Goal: Task Accomplishment & Management: Manage account settings

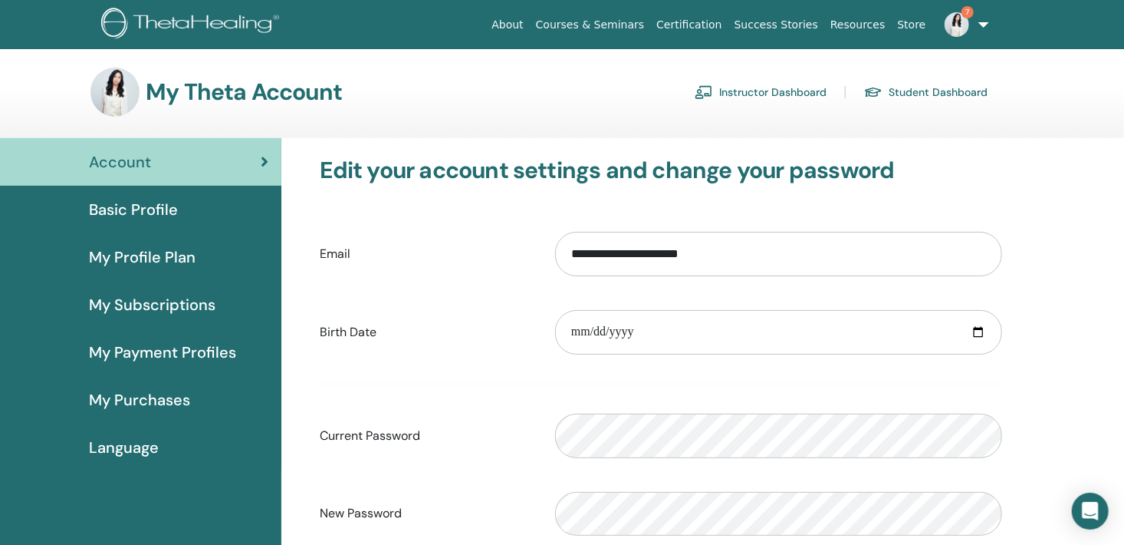
click at [787, 91] on link "Instructor Dashboard" at bounding box center [761, 92] width 132 height 25
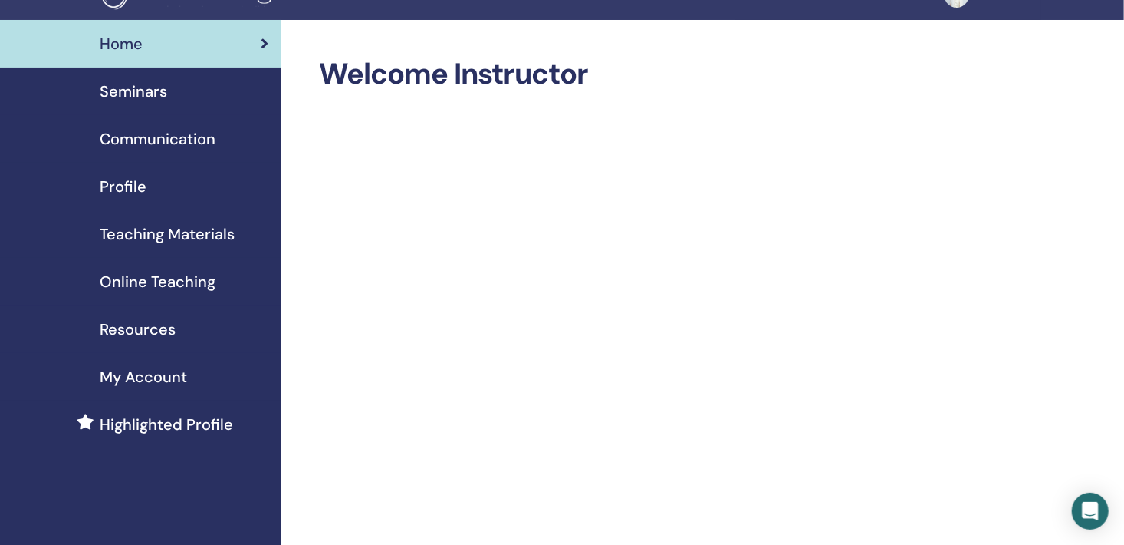
scroll to position [32, 0]
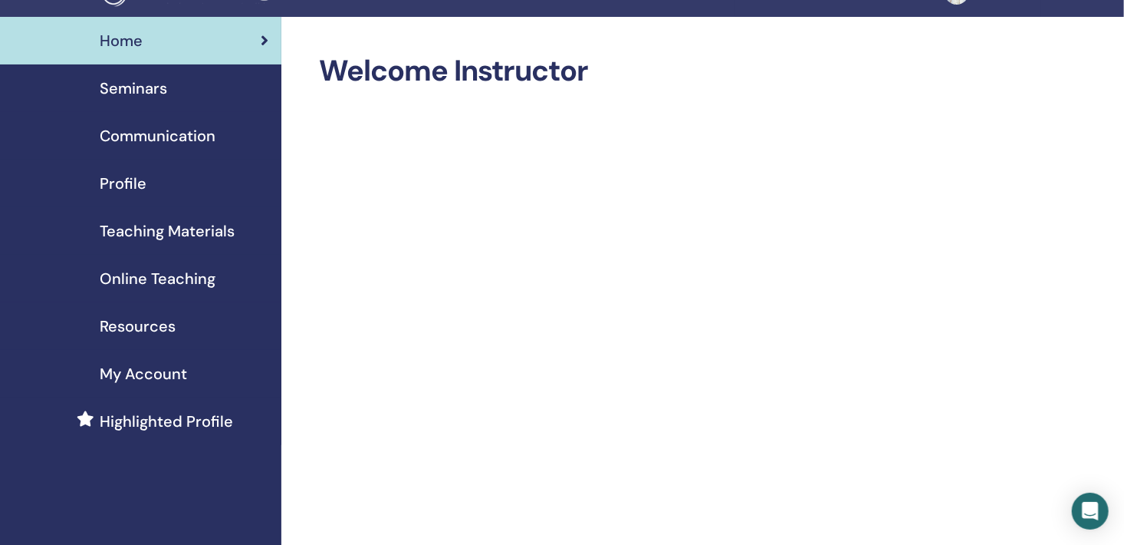
click at [218, 86] on div "Seminars" at bounding box center [140, 88] width 257 height 23
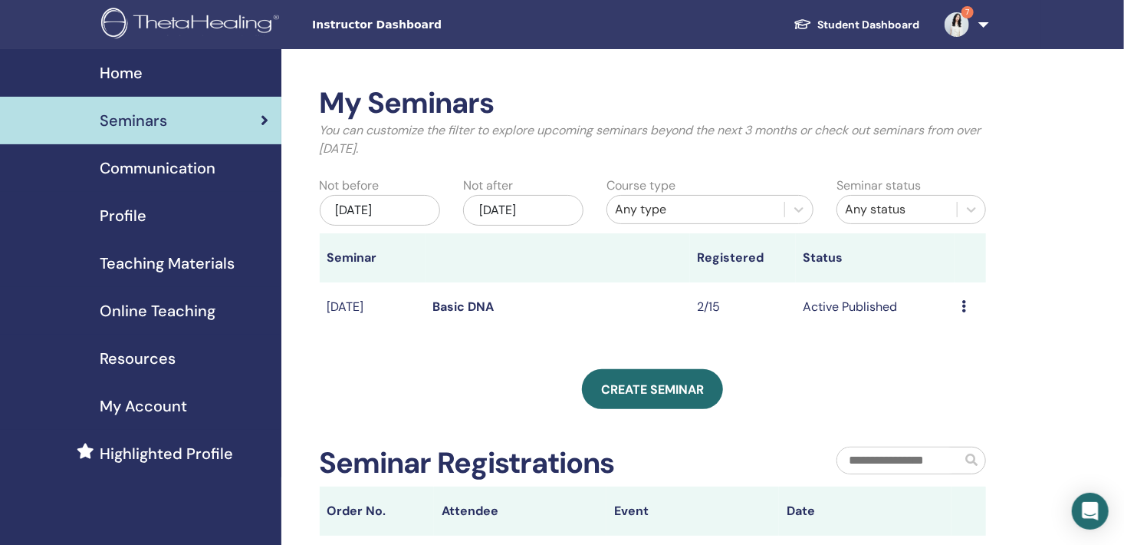
click at [475, 305] on link "Basic DNA" at bounding box center [463, 306] width 61 height 16
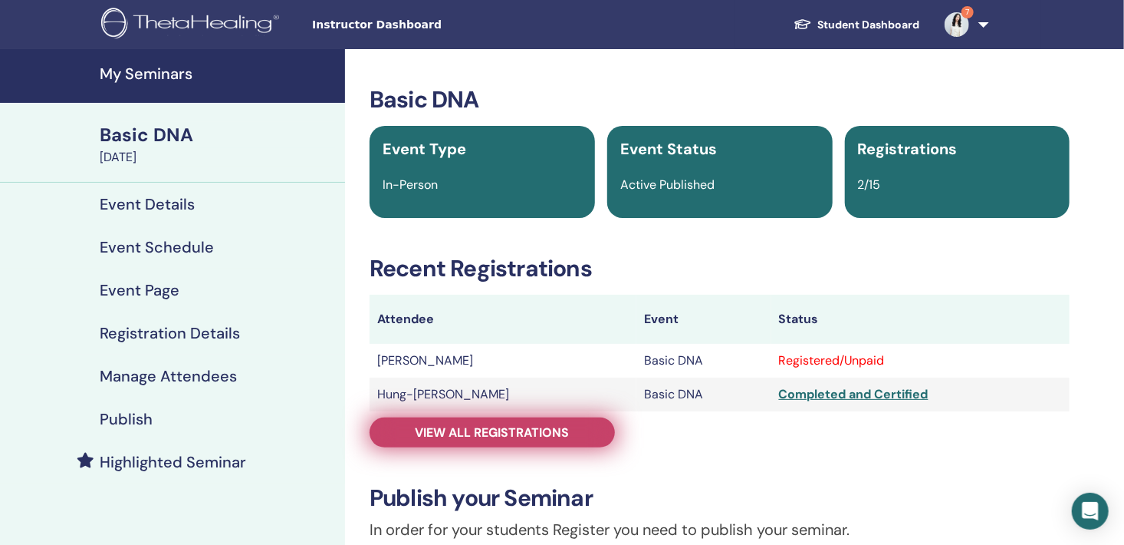
click at [483, 433] on span "View all registrations" at bounding box center [493, 432] width 154 height 16
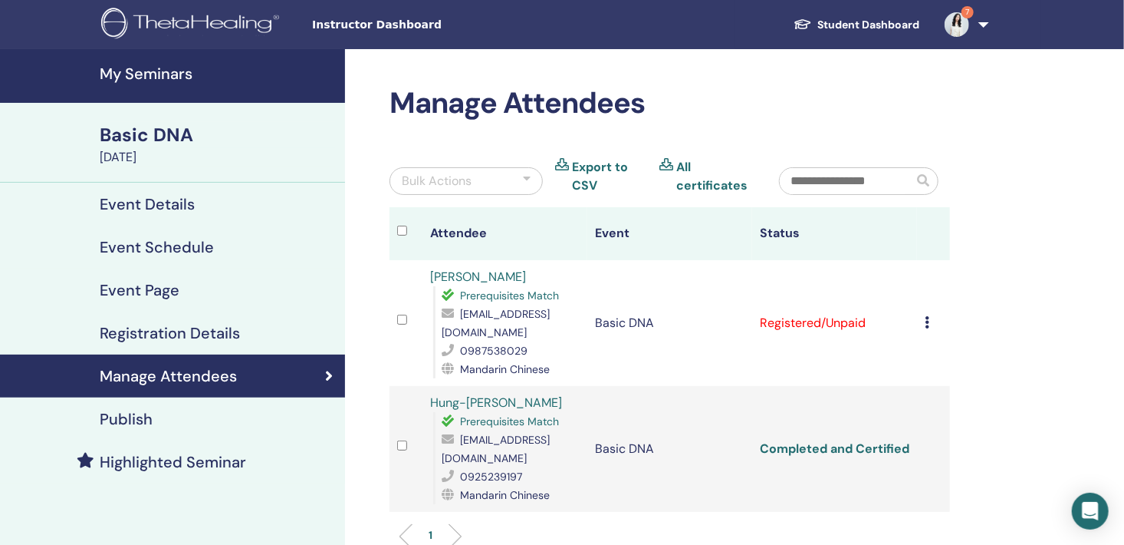
click at [858, 440] on link "Completed and Certified" at bounding box center [835, 448] width 150 height 16
